Goal: Task Accomplishment & Management: Manage account settings

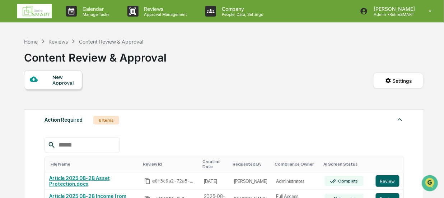
click at [28, 41] on div "Home" at bounding box center [31, 41] width 14 height 6
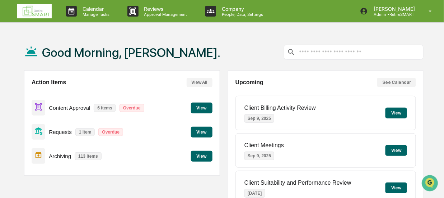
click at [199, 107] on button "View" at bounding box center [202, 107] width 22 height 11
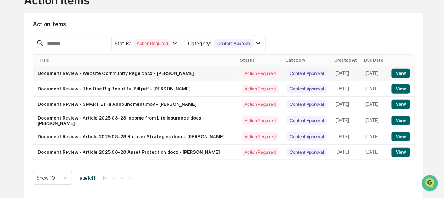
scroll to position [64, 0]
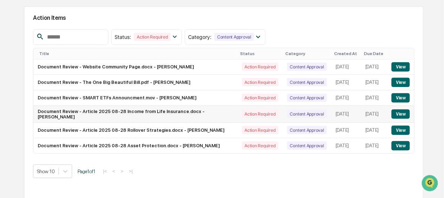
click at [400, 115] on button "View" at bounding box center [401, 113] width 18 height 9
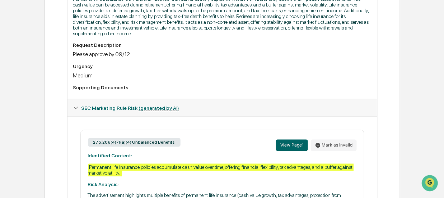
scroll to position [231, 0]
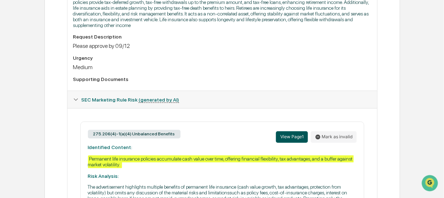
click at [291, 141] on button "View Page 1" at bounding box center [292, 136] width 32 height 11
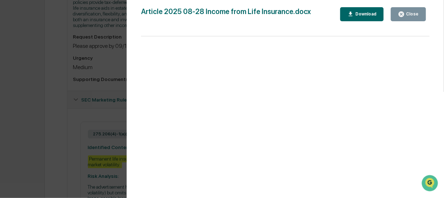
click at [413, 16] on div "Close" at bounding box center [408, 14] width 21 height 7
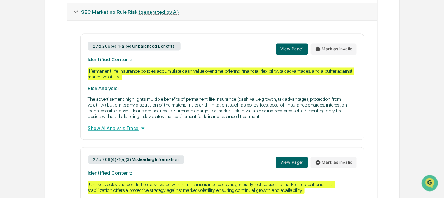
scroll to position [338, 0]
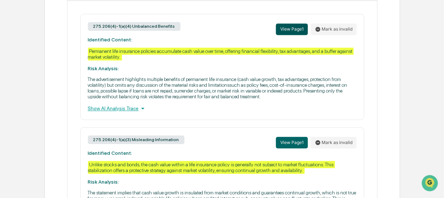
click at [292, 32] on button "View Page 1" at bounding box center [292, 28] width 32 height 11
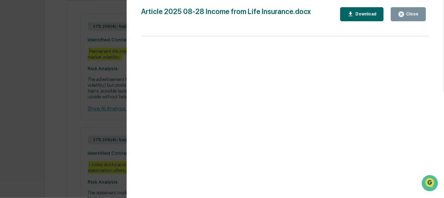
click at [406, 13] on div "Close" at bounding box center [412, 13] width 14 height 5
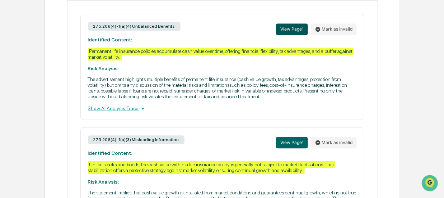
click at [298, 32] on button "View Page 1" at bounding box center [292, 28] width 32 height 11
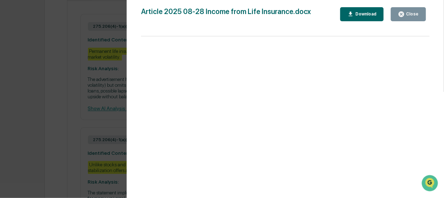
click at [411, 15] on div "Close" at bounding box center [412, 13] width 14 height 5
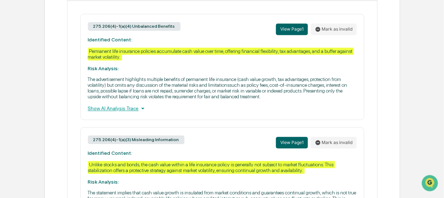
click at [121, 112] on div "Show AI Analysis Trace" at bounding box center [222, 108] width 269 height 8
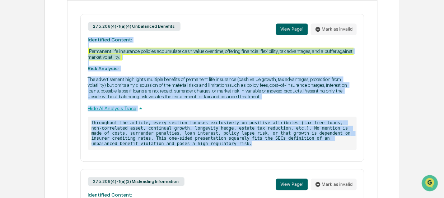
drag, startPoint x: 143, startPoint y: 148, endPoint x: 83, endPoint y: 43, distance: 120.3
click at [83, 43] on div "275.206(4)-1(a)(4) Unbalanced Benefits View Page 1 Mark as invalid Identified C…" at bounding box center [222, 88] width 284 height 148
copy div "Identified Content: Permanent life insurance policies accumulate cash value ove…"
click at [295, 31] on button "View Page 1" at bounding box center [292, 28] width 32 height 11
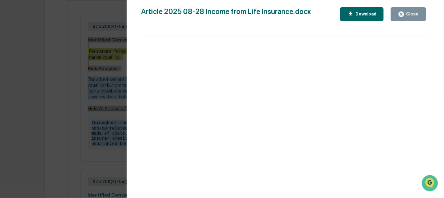
click at [416, 12] on div "Close" at bounding box center [412, 13] width 14 height 5
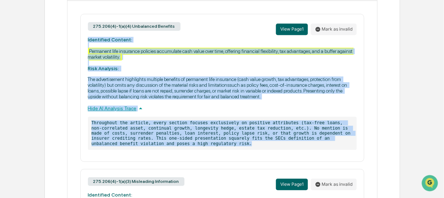
copy div "Identified Content: Permanent life insurance policies accumulate cash value ove…"
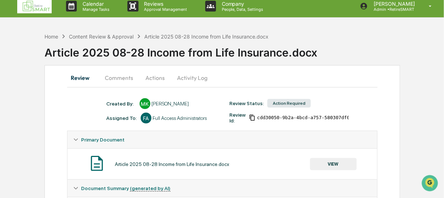
scroll to position [0, 0]
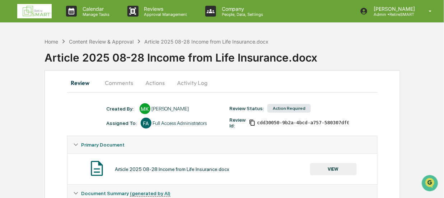
click at [113, 82] on button "Comments" at bounding box center [119, 82] width 40 height 17
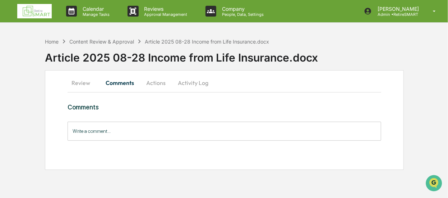
click at [92, 133] on input "Write a comment..." at bounding box center [224, 130] width 313 height 19
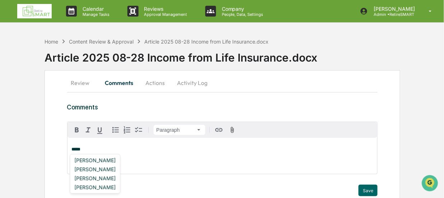
click at [99, 161] on div "[PERSON_NAME]" at bounding box center [94, 159] width 47 height 9
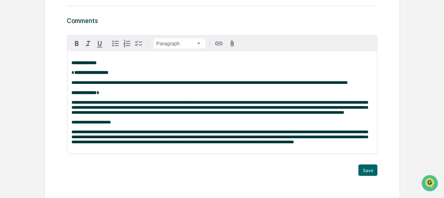
scroll to position [100, 0]
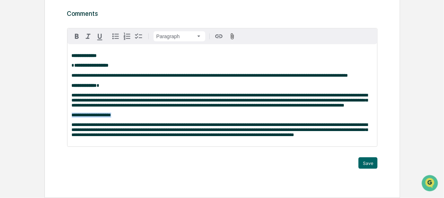
drag, startPoint x: 116, startPoint y: 113, endPoint x: 56, endPoint y: 110, distance: 60.8
click at [62, 112] on div "**********" at bounding box center [223, 87] width 356 height 221
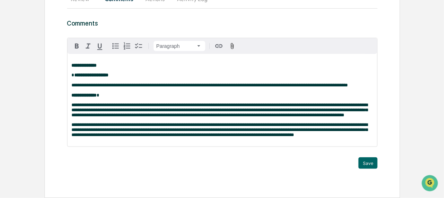
click at [305, 136] on p "**********" at bounding box center [223, 129] width 302 height 15
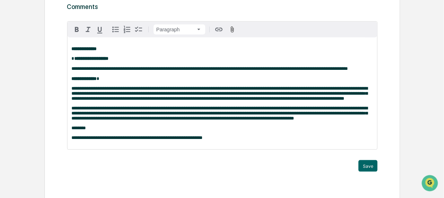
click at [215, 140] on p "**********" at bounding box center [223, 137] width 302 height 5
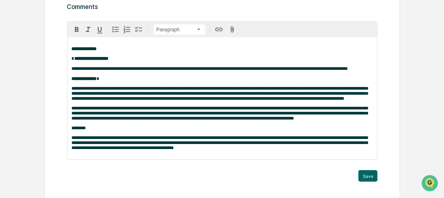
click at [209, 145] on span "**********" at bounding box center [220, 142] width 296 height 15
click at [198, 150] on p "**********" at bounding box center [223, 142] width 302 height 15
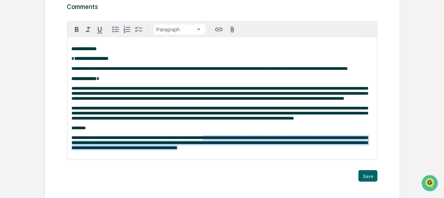
drag, startPoint x: 210, startPoint y: 143, endPoint x: 211, endPoint y: 158, distance: 14.8
click at [211, 150] on p "**********" at bounding box center [223, 142] width 302 height 15
click at [73, 28] on icon "button" at bounding box center [77, 29] width 9 height 9
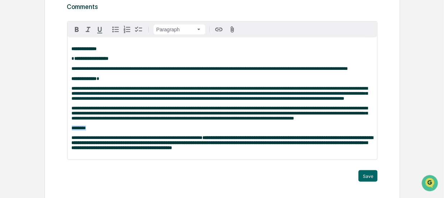
drag, startPoint x: 87, startPoint y: 135, endPoint x: 71, endPoint y: 131, distance: 16.1
click at [72, 130] on p "********" at bounding box center [223, 127] width 302 height 5
click at [77, 31] on icon "button" at bounding box center [77, 29] width 4 height 5
click at [187, 139] on div "**********" at bounding box center [223, 98] width 310 height 122
click at [227, 150] on strong "**********" at bounding box center [223, 142] width 302 height 15
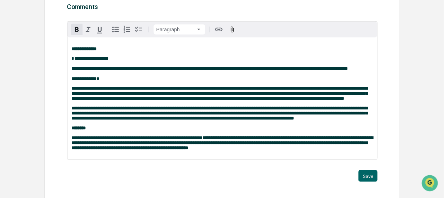
click at [245, 150] on strong "**********" at bounding box center [223, 142] width 302 height 15
click at [372, 181] on button "Save" at bounding box center [368, 175] width 19 height 11
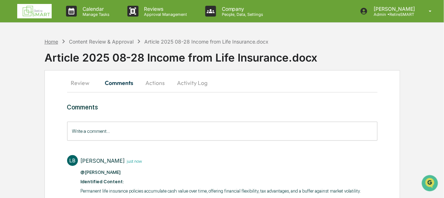
click at [53, 39] on div "Home" at bounding box center [52, 41] width 14 height 6
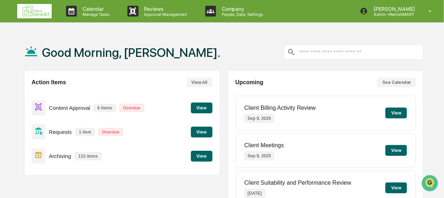
click at [205, 104] on button "View" at bounding box center [202, 107] width 22 height 11
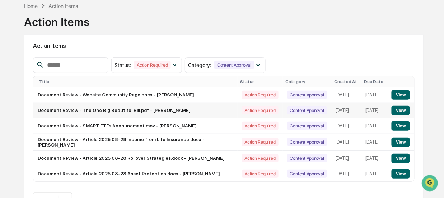
scroll to position [36, 0]
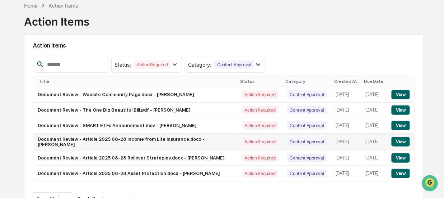
click at [402, 143] on button "View" at bounding box center [401, 141] width 18 height 9
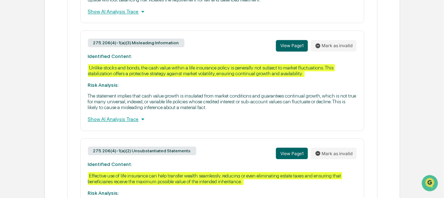
scroll to position [446, 0]
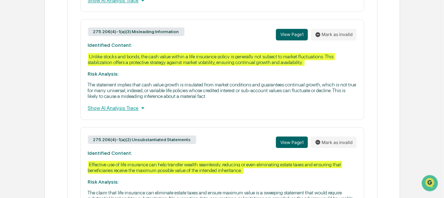
click at [131, 112] on div "Show AI Analysis Trace" at bounding box center [222, 108] width 269 height 8
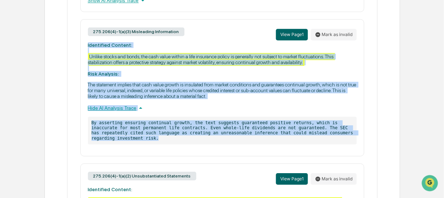
drag, startPoint x: 336, startPoint y: 142, endPoint x: 78, endPoint y: 49, distance: 273.8
click at [78, 49] on div "275.206(4)-1(a)(4) Unbalanced Benefits View Page 1 Mark as invalid Identified C…" at bounding box center [222, 84] width 299 height 357
copy div "Identified Content: Unlike stocks and bonds, the cash value within a life insur…"
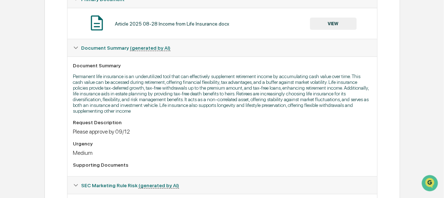
scroll to position [15, 0]
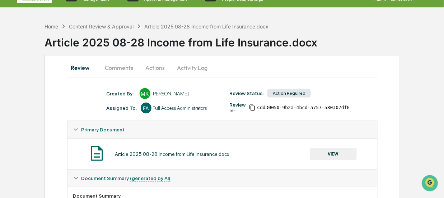
click at [114, 67] on button "Comments" at bounding box center [119, 67] width 40 height 17
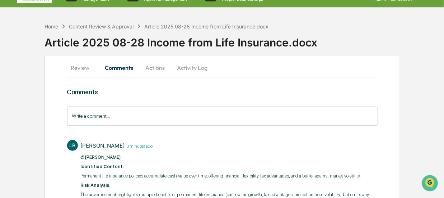
click at [82, 115] on input "Write a comment..." at bounding box center [222, 115] width 311 height 19
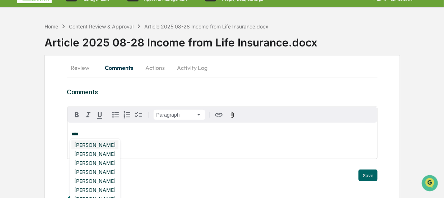
click at [105, 144] on div "[PERSON_NAME]" at bounding box center [94, 144] width 47 height 9
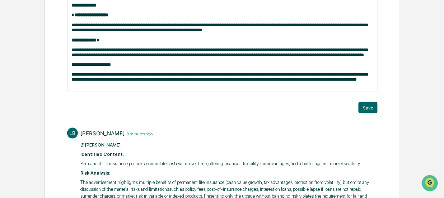
scroll to position [148, 0]
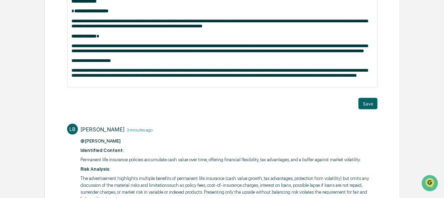
drag, startPoint x: 115, startPoint y: 64, endPoint x: 50, endPoint y: 69, distance: 65.2
click at [50, 69] on div "**********" at bounding box center [223, 109] width 356 height 375
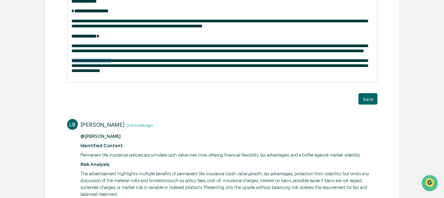
drag, startPoint x: 112, startPoint y: 65, endPoint x: 67, endPoint y: 68, distance: 45.0
click at [68, 68] on div "**********" at bounding box center [223, 36] width 310 height 92
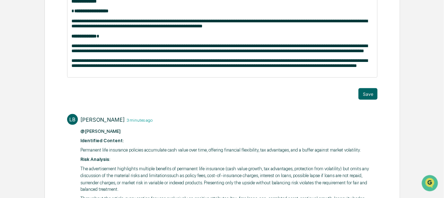
click at [112, 68] on p "**********" at bounding box center [223, 63] width 302 height 10
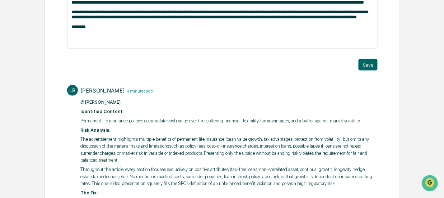
scroll to position [261, 0]
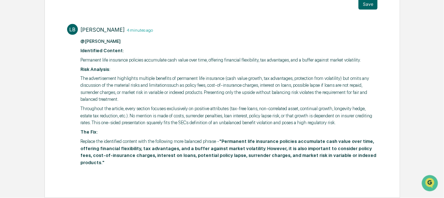
drag, startPoint x: 218, startPoint y: 149, endPoint x: 77, endPoint y: 146, distance: 140.4
click at [77, 146] on div "LB [PERSON_NAME] 4 minutes ago @[PERSON_NAME] ​ Identified Content: Permanent l…" at bounding box center [222, 94] width 311 height 148
copy p "Replace the identified content with the following more balanced phrase -"
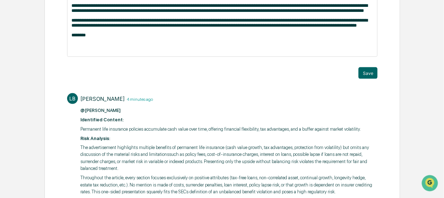
scroll to position [118, 0]
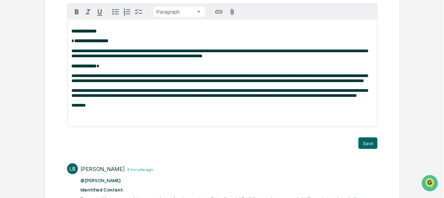
click at [73, 117] on p at bounding box center [223, 114] width 302 height 5
click at [217, 117] on p "**********" at bounding box center [223, 114] width 302 height 5
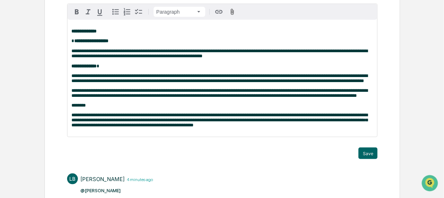
click at [209, 127] on span "**********" at bounding box center [220, 119] width 296 height 15
click at [214, 127] on p "**********" at bounding box center [223, 119] width 302 height 15
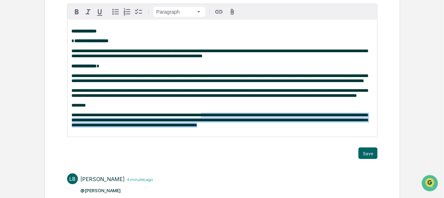
drag, startPoint x: 213, startPoint y: 138, endPoint x: 208, endPoint y: 126, distance: 13.2
click at [208, 126] on p "**********" at bounding box center [223, 119] width 302 height 15
click at [77, 11] on icon "button" at bounding box center [77, 12] width 9 height 9
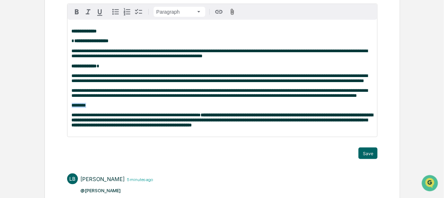
drag, startPoint x: 86, startPoint y: 116, endPoint x: 69, endPoint y: 115, distance: 17.3
click at [70, 115] on div "**********" at bounding box center [223, 78] width 310 height 117
click at [75, 9] on icon "button" at bounding box center [77, 11] width 4 height 5
click at [133, 113] on div "**********" at bounding box center [223, 78] width 310 height 117
click at [370, 159] on button "Save" at bounding box center [368, 152] width 19 height 11
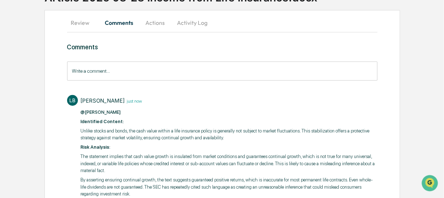
scroll to position [0, 0]
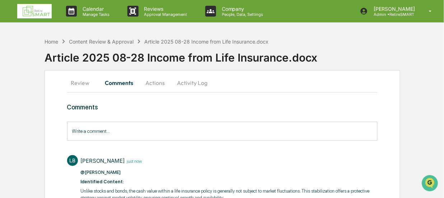
click at [75, 82] on button "Review" at bounding box center [83, 82] width 32 height 17
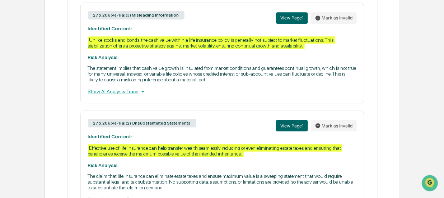
scroll to position [518, 0]
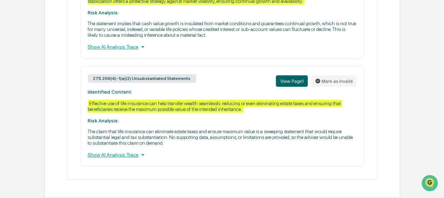
click at [132, 154] on div "Show AI Analysis Trace" at bounding box center [222, 154] width 269 height 8
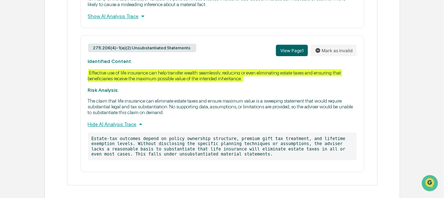
scroll to position [554, 0]
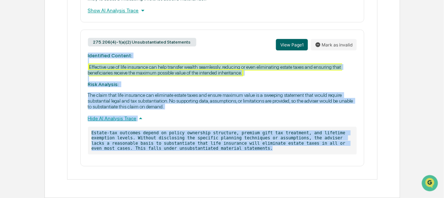
drag, startPoint x: 194, startPoint y: 147, endPoint x: 87, endPoint y: 55, distance: 141.1
click at [87, 55] on div "275.206(4)-1(a)(2) Unsubstantiated Statements View Page 1 Mark as invalid Ident…" at bounding box center [222, 97] width 284 height 137
copy div "Identified Content: Effective use of life insurance can help transfer wealth se…"
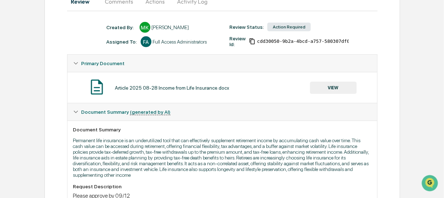
scroll to position [0, 0]
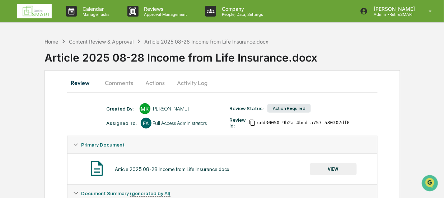
click at [116, 80] on button "Comments" at bounding box center [119, 82] width 40 height 17
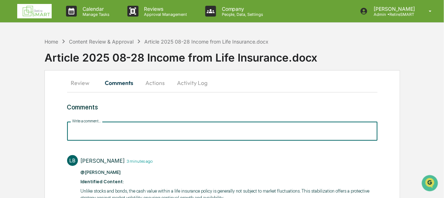
click at [80, 129] on input "Write a comment..." at bounding box center [222, 130] width 311 height 19
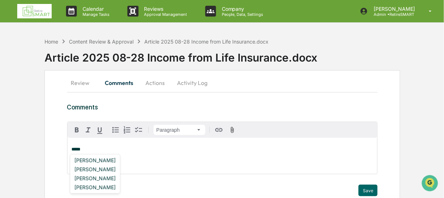
click at [109, 157] on div "[PERSON_NAME]" at bounding box center [94, 159] width 47 height 9
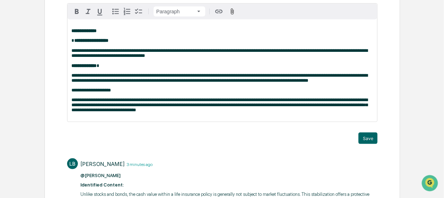
scroll to position [148, 0]
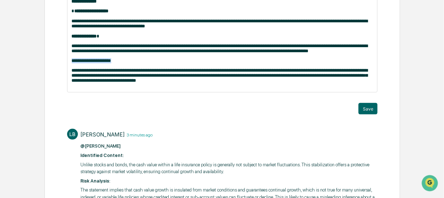
drag, startPoint x: 121, startPoint y: 66, endPoint x: 50, endPoint y: 63, distance: 71.5
click at [50, 63] on div "**********" at bounding box center [223, 186] width 356 height 529
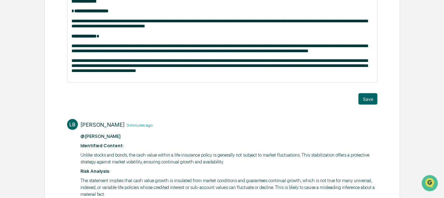
click at [160, 73] on p "**********" at bounding box center [223, 65] width 302 height 15
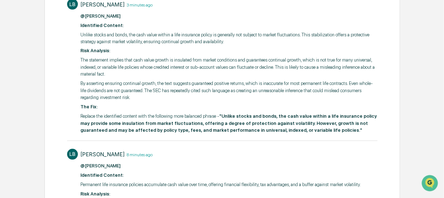
scroll to position [291, 0]
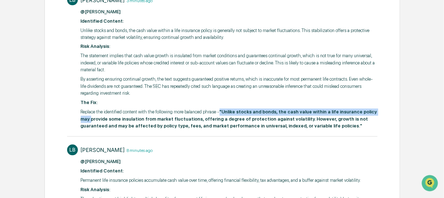
drag, startPoint x: 217, startPoint y: 119, endPoint x: 81, endPoint y: 122, distance: 136.1
click at [81, 122] on p "Replace the identified content with the following more balanced phrase - "Unlik…" at bounding box center [229, 118] width 297 height 21
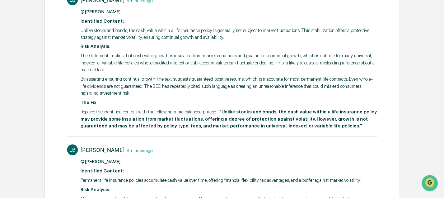
click at [176, 121] on p "Replace the identified content with the following more balanced phrase - "Unlik…" at bounding box center [229, 118] width 297 height 21
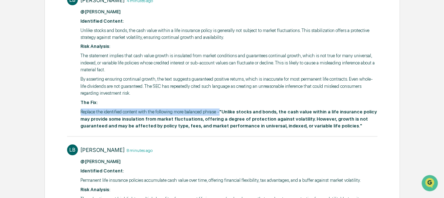
drag, startPoint x: 217, startPoint y: 119, endPoint x: 80, endPoint y: 117, distance: 136.1
click at [81, 117] on p "Replace the identified content with the following more balanced phrase - "Unlik…" at bounding box center [229, 118] width 297 height 21
copy p "Replace the identified content with the following more balanced phrase -"
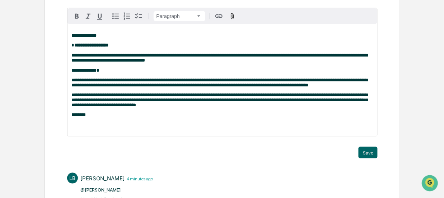
scroll to position [112, 0]
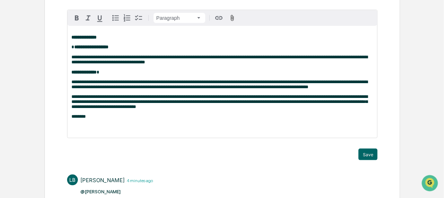
click at [79, 129] on p at bounding box center [223, 126] width 302 height 5
click at [213, 129] on p "**********" at bounding box center [223, 126] width 302 height 5
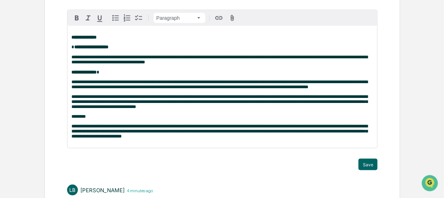
click at [209, 133] on span "**********" at bounding box center [220, 131] width 296 height 15
click at [147, 139] on p "**********" at bounding box center [223, 131] width 302 height 15
click at [199, 138] on span "**********" at bounding box center [220, 131] width 296 height 15
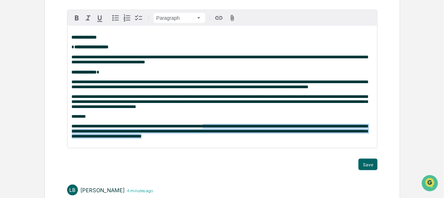
drag, startPoint x: 167, startPoint y: 144, endPoint x: 209, endPoint y: 132, distance: 43.7
click at [209, 132] on p "**********" at bounding box center [223, 131] width 302 height 15
click at [76, 16] on icon "button" at bounding box center [77, 18] width 9 height 9
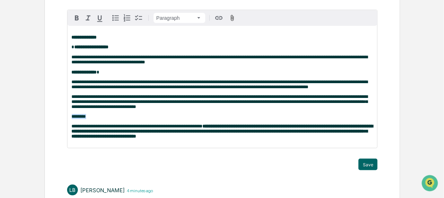
drag, startPoint x: 83, startPoint y: 121, endPoint x: 58, endPoint y: 103, distance: 30.9
click at [68, 121] on div "**********" at bounding box center [223, 87] width 310 height 122
click at [73, 17] on span "button" at bounding box center [77, 18] width 9 height 9
click at [256, 148] on div "**********" at bounding box center [223, 87] width 310 height 122
click at [368, 170] on button "Save" at bounding box center [368, 163] width 19 height 11
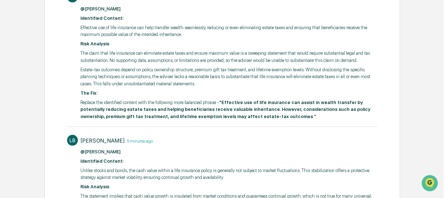
scroll to position [0, 0]
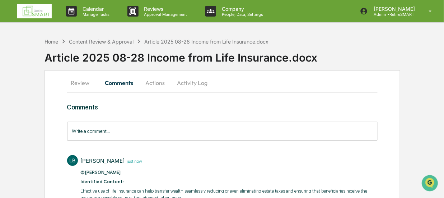
click at [80, 81] on button "Review" at bounding box center [83, 82] width 32 height 17
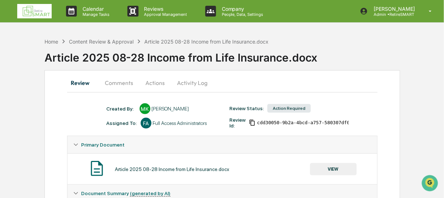
click at [155, 81] on button "Actions" at bounding box center [155, 82] width 32 height 17
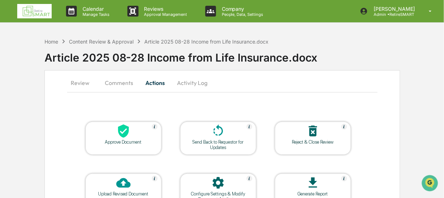
click at [220, 137] on icon at bounding box center [218, 131] width 14 height 14
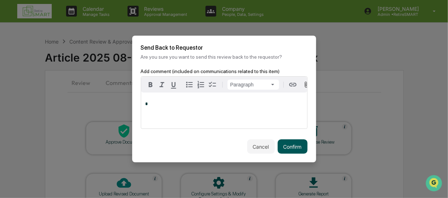
click at [289, 146] on button "Confirm" at bounding box center [293, 146] width 30 height 14
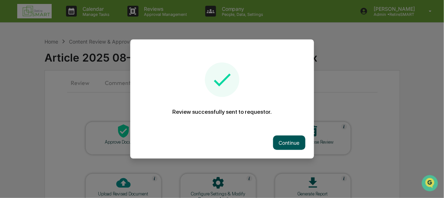
click at [281, 139] on button "Continue" at bounding box center [289, 142] width 32 height 14
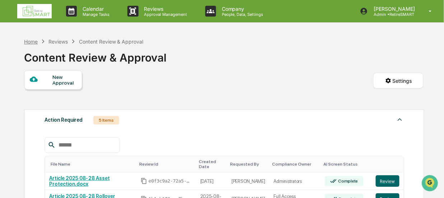
click at [34, 43] on div "Home" at bounding box center [31, 41] width 14 height 6
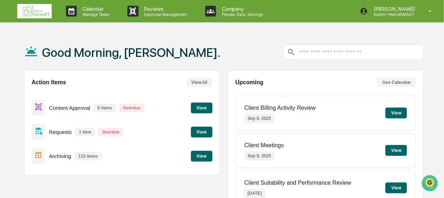
click at [202, 105] on button "View" at bounding box center [202, 107] width 22 height 11
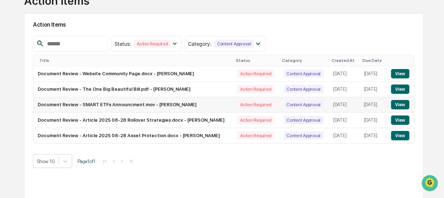
scroll to position [64, 0]
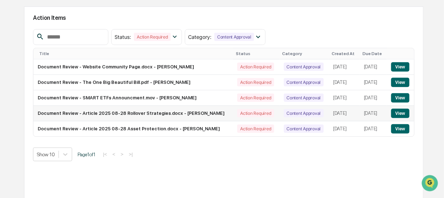
click at [401, 112] on button "View" at bounding box center [400, 112] width 18 height 9
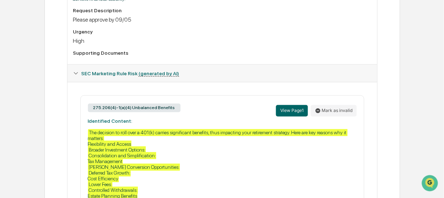
scroll to position [251, 0]
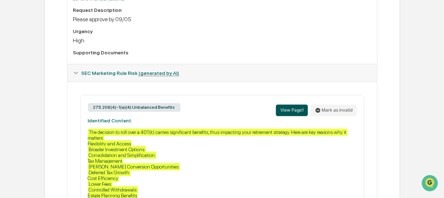
click at [287, 110] on button "View Page 1" at bounding box center [292, 109] width 32 height 11
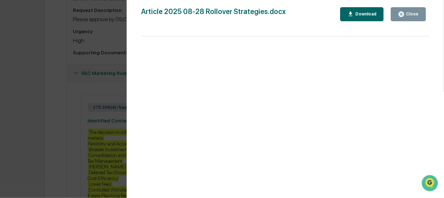
click at [376, 18] on button "Download" at bounding box center [362, 14] width 44 height 14
click at [411, 11] on div "Close" at bounding box center [412, 13] width 14 height 5
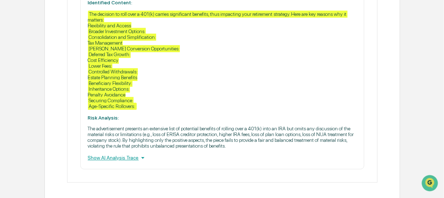
scroll to position [383, 0]
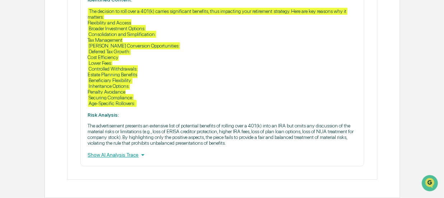
click at [122, 153] on div "Show AI Analysis Trace" at bounding box center [222, 154] width 269 height 8
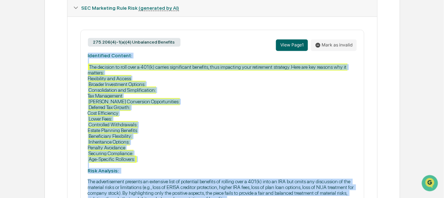
scroll to position [311, 0]
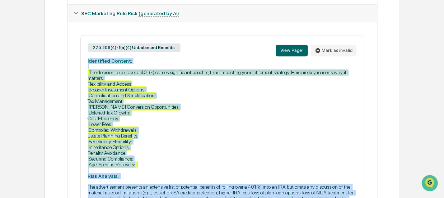
drag, startPoint x: 120, startPoint y: 155, endPoint x: 84, endPoint y: 65, distance: 97.2
click at [84, 65] on div "275.206(4)-1(a)(4) Unbalanced Benefits View Page 1 Mark as invalid Identified C…" at bounding box center [222, 152] width 284 height 234
copy div "Identified Content: The decision to roll over a 401(k) carries significant bene…"
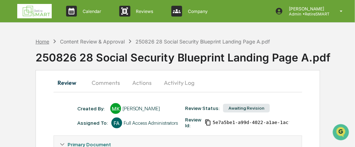
click at [42, 40] on div "Home" at bounding box center [43, 41] width 14 height 6
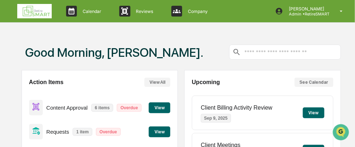
click at [161, 105] on button "View" at bounding box center [160, 107] width 22 height 11
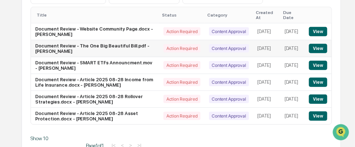
scroll to position [108, 0]
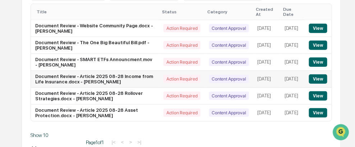
click at [320, 74] on button "View" at bounding box center [318, 78] width 18 height 9
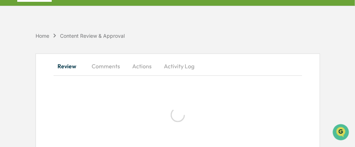
scroll to position [108, 0]
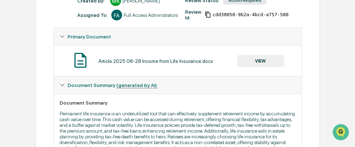
click at [263, 61] on button "VIEW" at bounding box center [260, 61] width 47 height 12
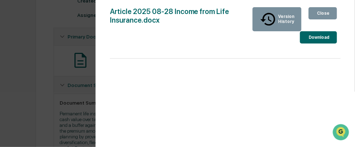
click at [313, 35] on div "Download" at bounding box center [318, 37] width 23 height 5
click at [327, 14] on div "Close" at bounding box center [323, 13] width 14 height 5
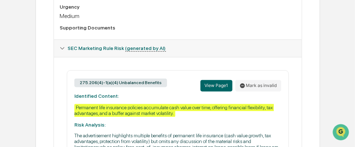
scroll to position [215, 0]
